Goal: Obtain resource: Download file/media

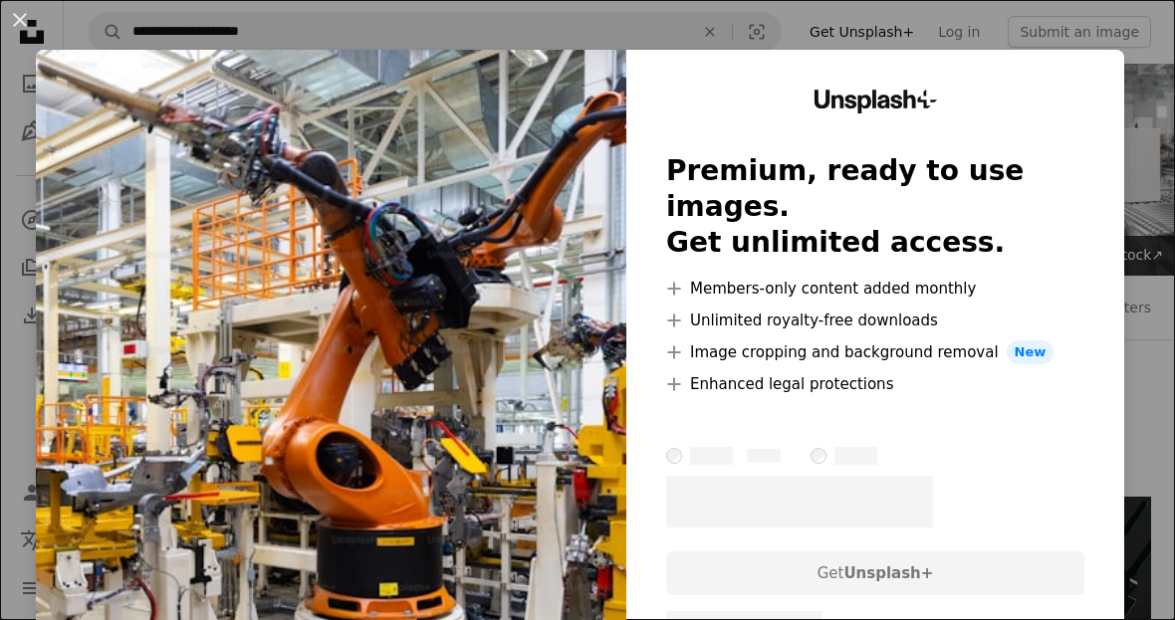
scroll to position [646, 0]
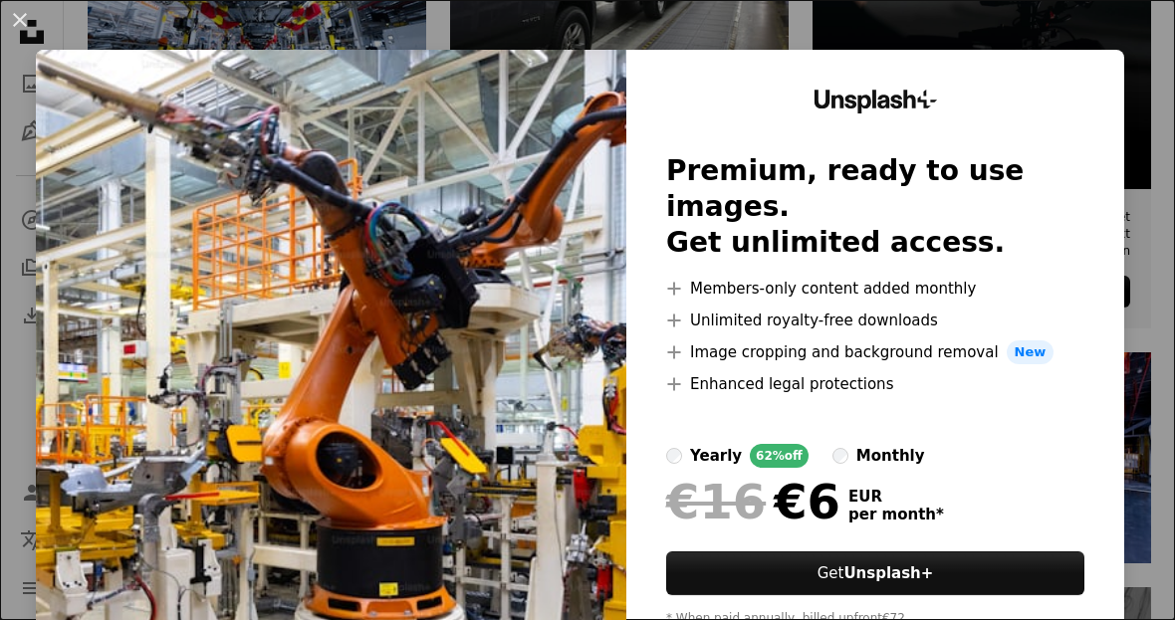
click at [1081, 29] on div "An X shape Unsplash+ Premium, ready to use images. Get unlimited access. A plus…" at bounding box center [587, 310] width 1175 height 620
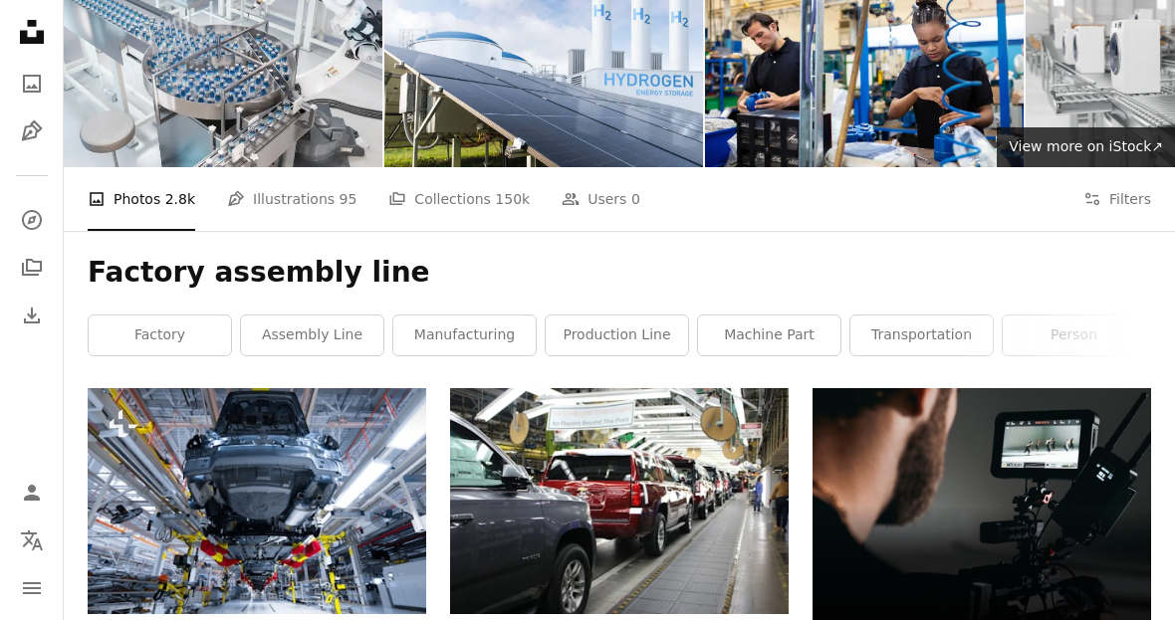
scroll to position [0, 0]
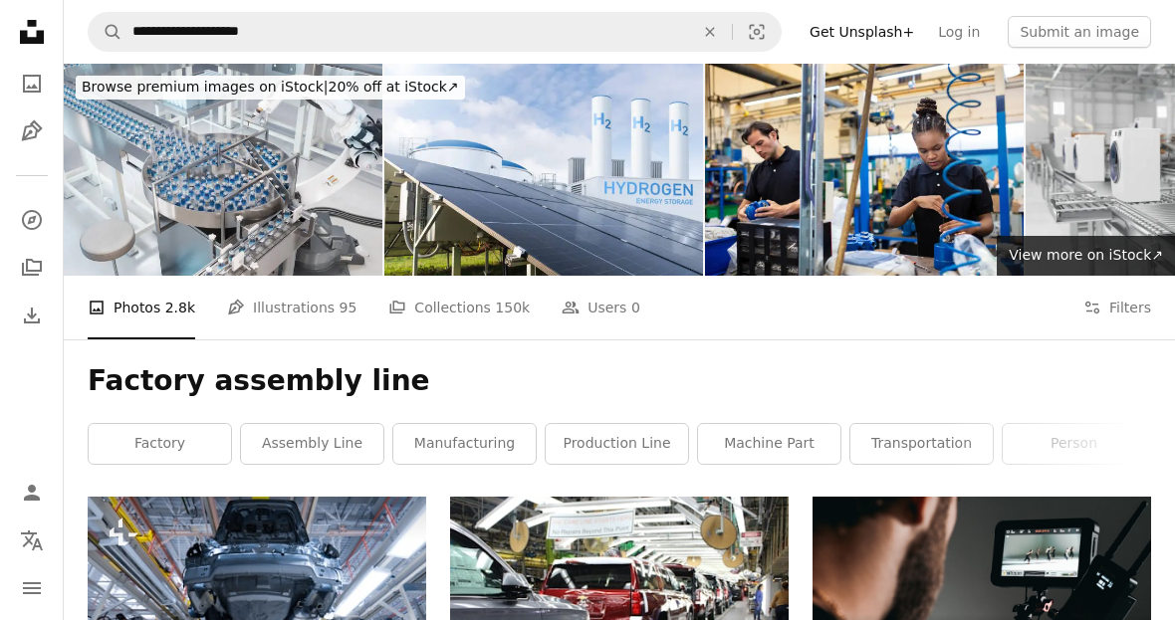
click at [299, 442] on link "assembly line" at bounding box center [312, 444] width 142 height 40
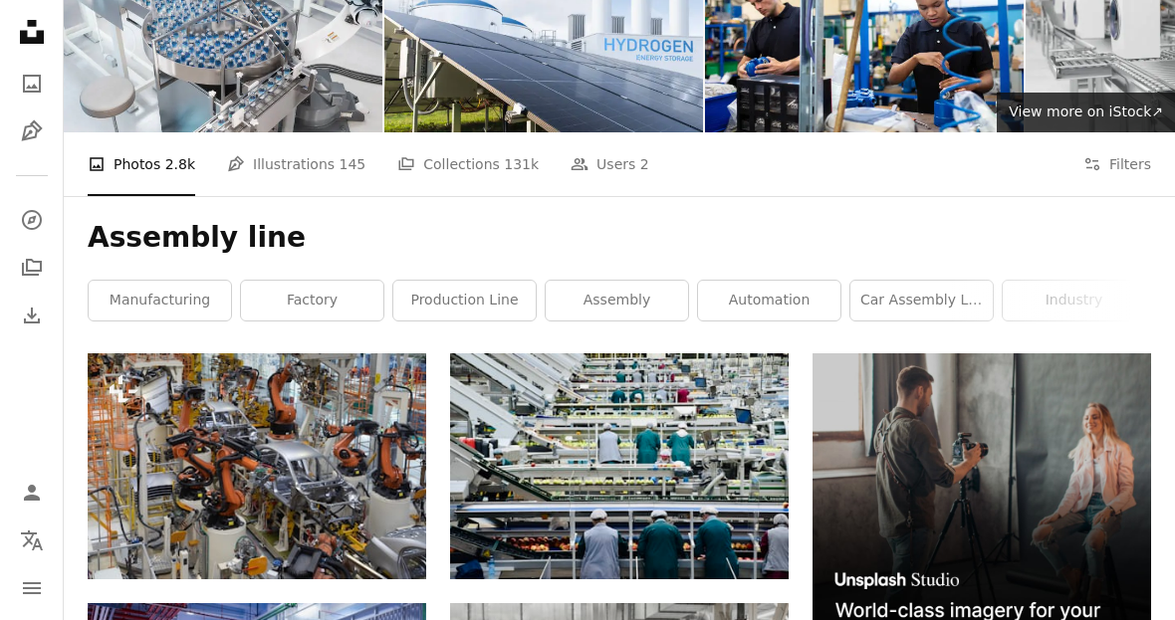
scroll to position [349, 0]
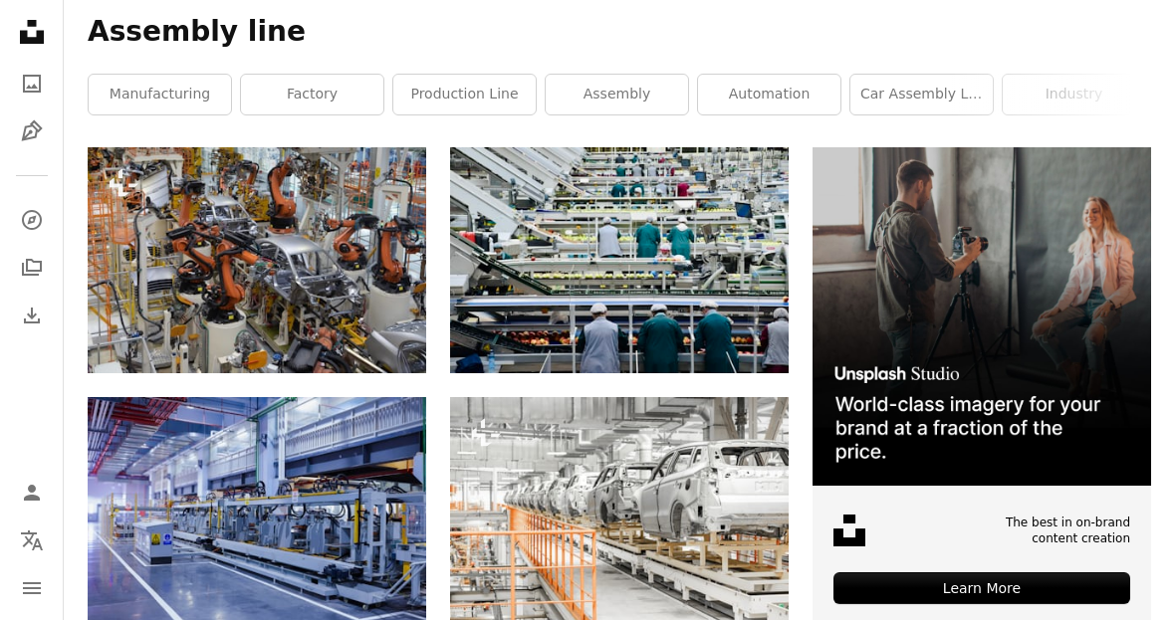
click at [731, 257] on img at bounding box center [619, 260] width 338 height 226
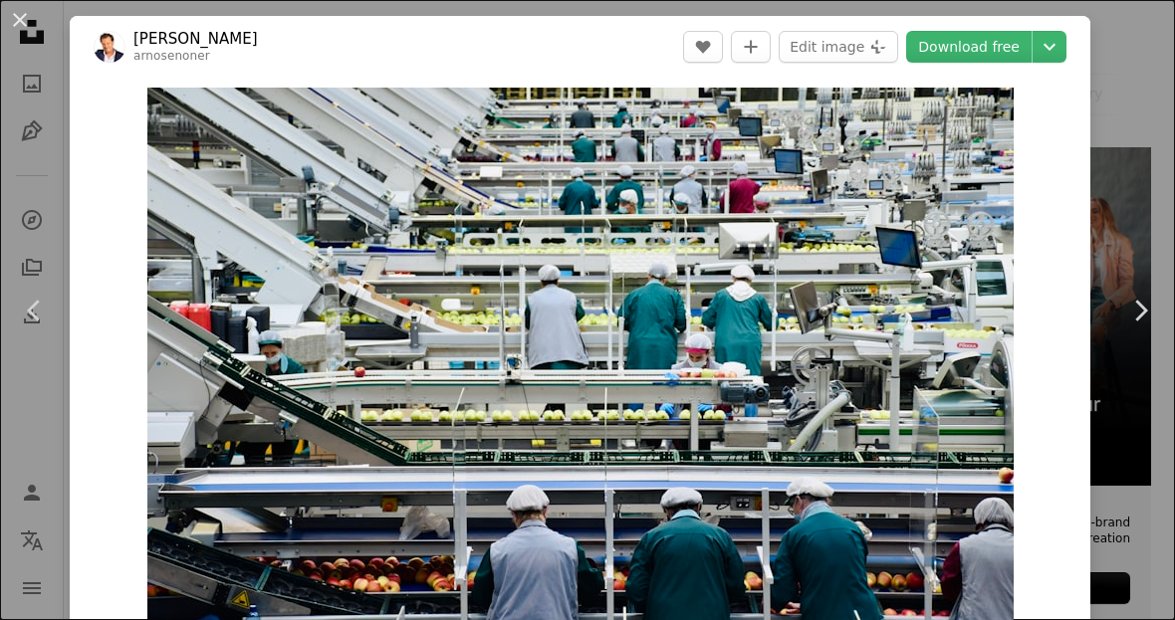
click at [26, 32] on button "An X shape" at bounding box center [20, 20] width 24 height 24
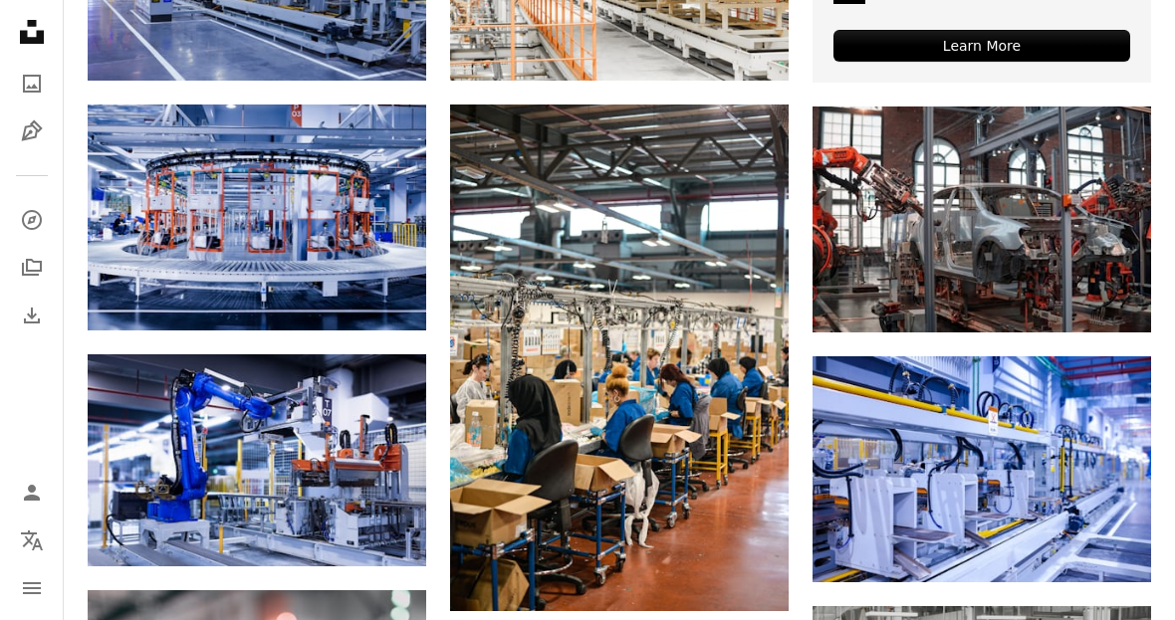
scroll to position [892, 0]
click at [167, 433] on img at bounding box center [257, 460] width 338 height 212
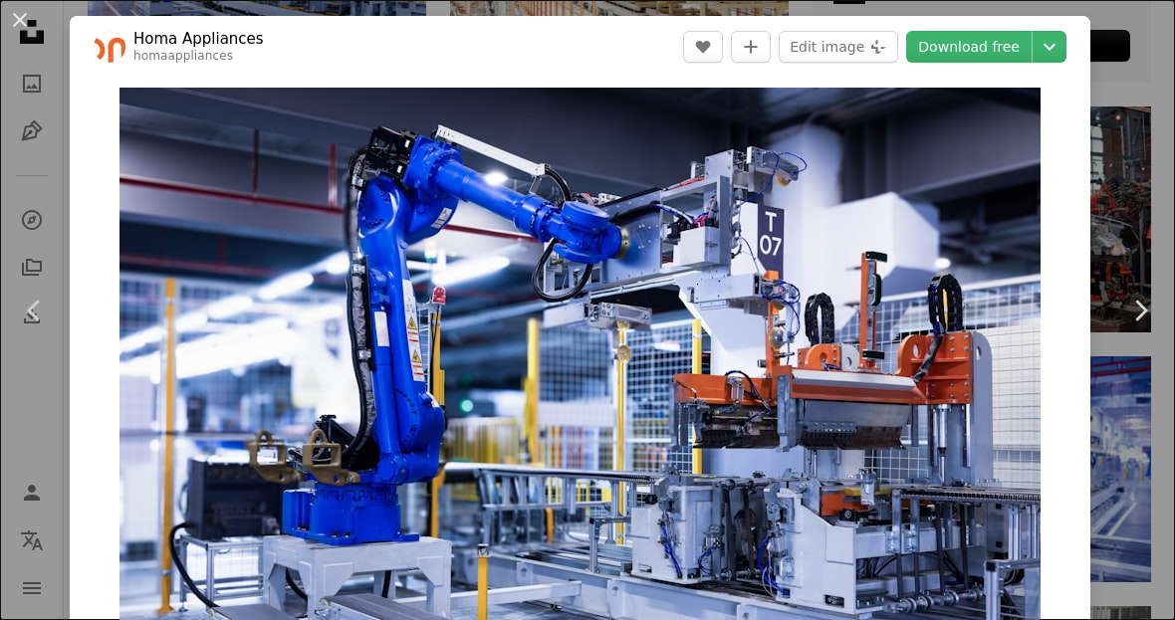
click at [1125, 406] on link "Chevron right" at bounding box center [1140, 310] width 70 height 191
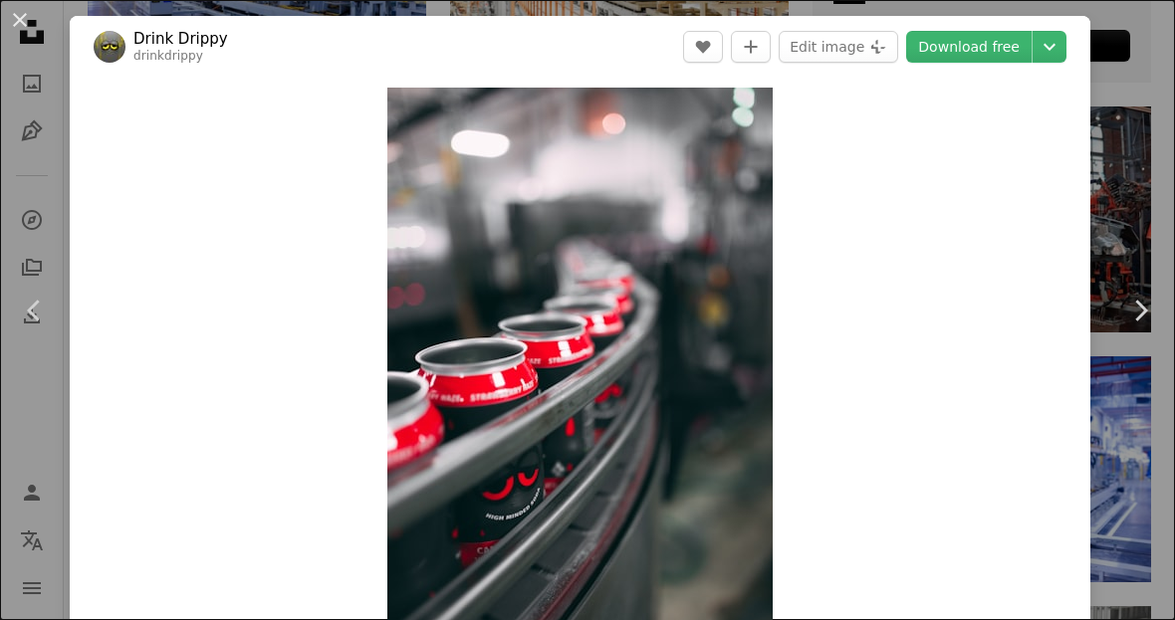
click at [44, 135] on div "An X shape Chevron left Chevron right Drink Drippy drinkdrippy A heart A plus s…" at bounding box center [587, 310] width 1175 height 620
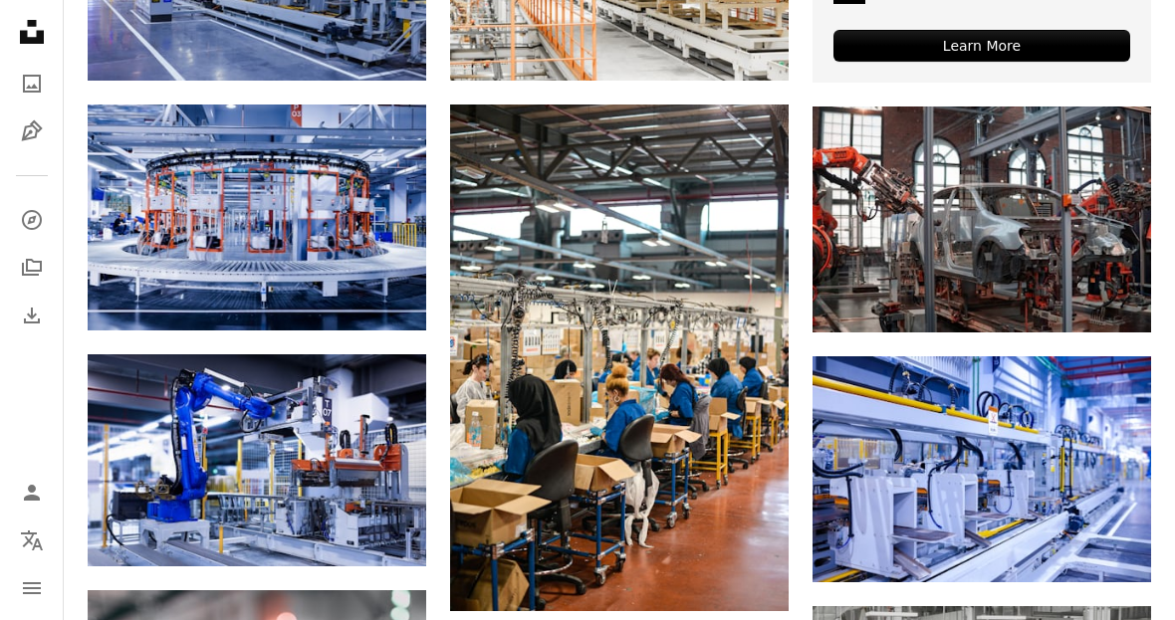
click at [38, 38] on icon at bounding box center [32, 32] width 24 height 24
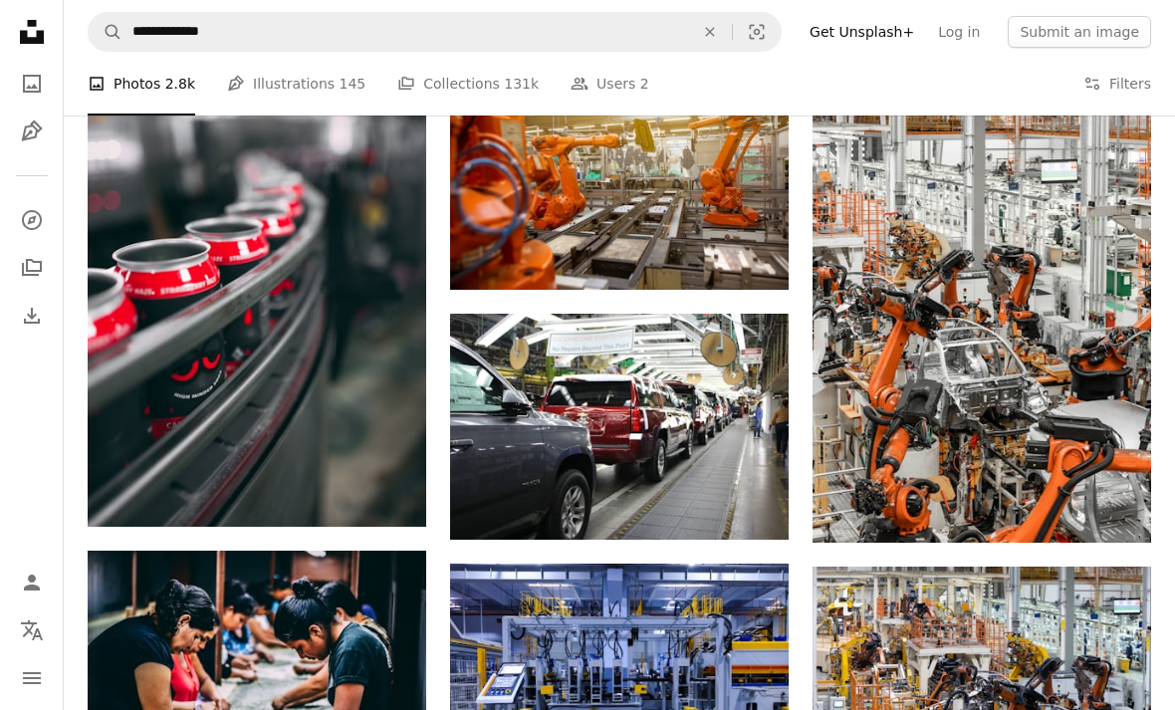
scroll to position [1422, 0]
